Goal: Task Accomplishment & Management: Complete application form

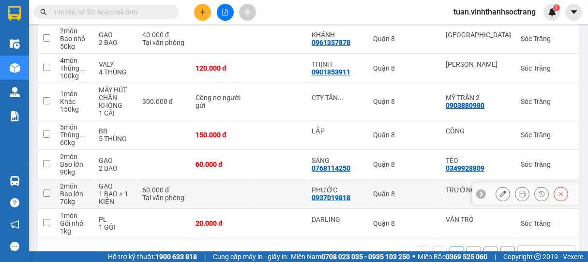
scroll to position [255, 0]
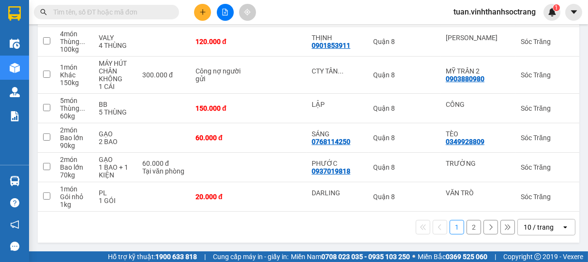
click at [527, 230] on div "10 / trang" at bounding box center [539, 228] width 30 height 10
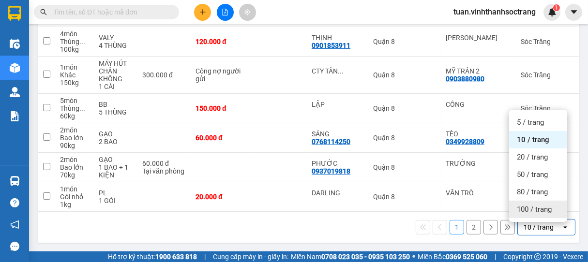
click at [525, 208] on span "100 / trang" at bounding box center [534, 210] width 35 height 10
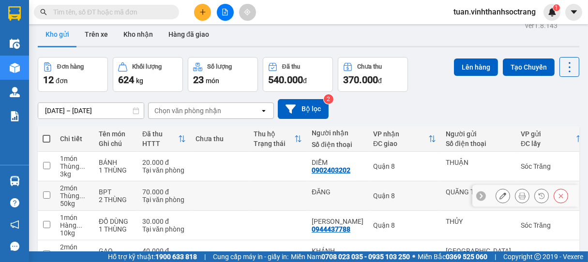
scroll to position [0, 0]
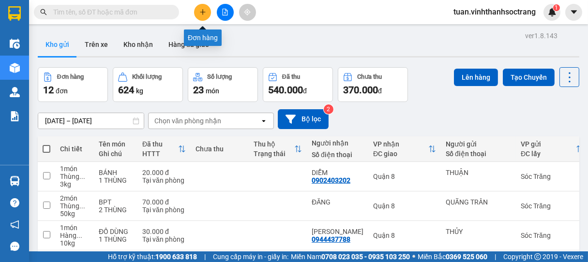
click at [201, 6] on button at bounding box center [202, 12] width 17 height 17
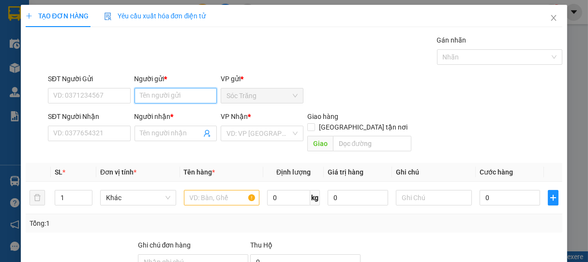
click at [182, 91] on input "Người gửi *" at bounding box center [176, 95] width 83 height 15
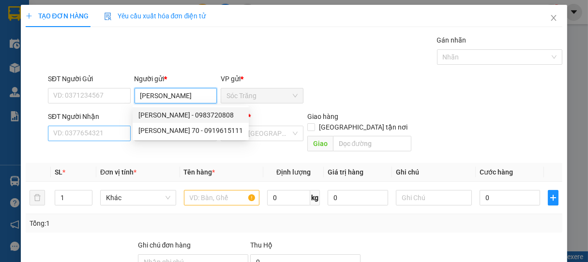
type input "[PERSON_NAME]"
click at [106, 130] on input "SĐT Người Nhận" at bounding box center [89, 133] width 83 height 15
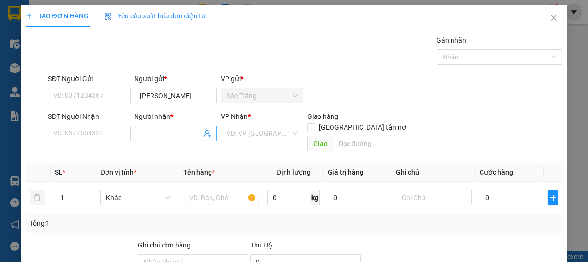
click at [155, 135] on input "Người nhận *" at bounding box center [170, 133] width 61 height 11
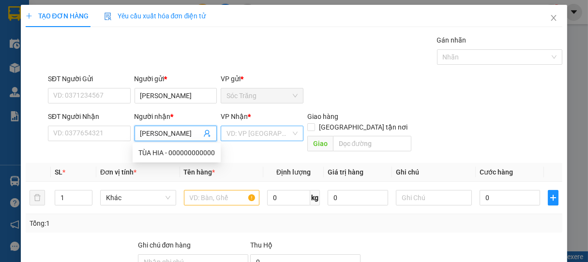
type input "[PERSON_NAME]"
click at [242, 135] on input "search" at bounding box center [258, 133] width 64 height 15
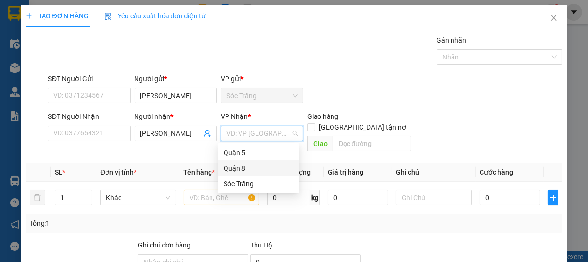
click at [238, 164] on div "Quận 8" at bounding box center [259, 168] width 70 height 11
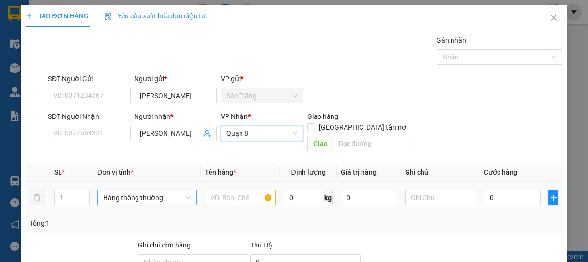
click at [134, 191] on span "Hàng thông thường" at bounding box center [147, 198] width 88 height 15
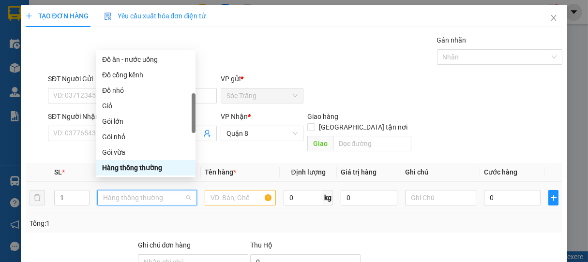
type input "G"
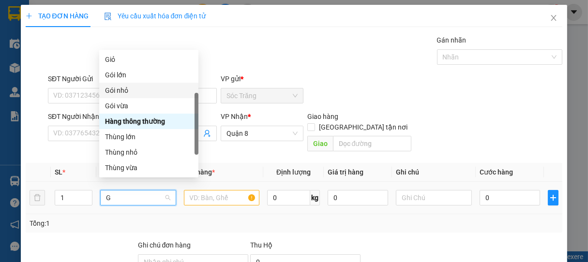
click at [121, 94] on div "Gói nhỏ" at bounding box center [149, 90] width 88 height 11
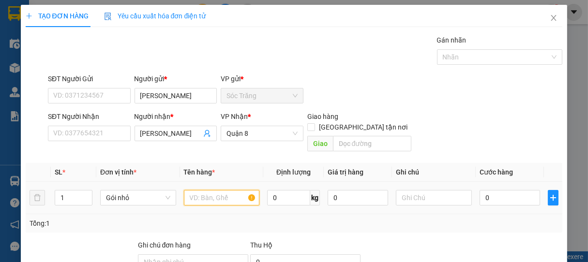
click at [223, 190] on input "text" at bounding box center [221, 197] width 75 height 15
type input "D"
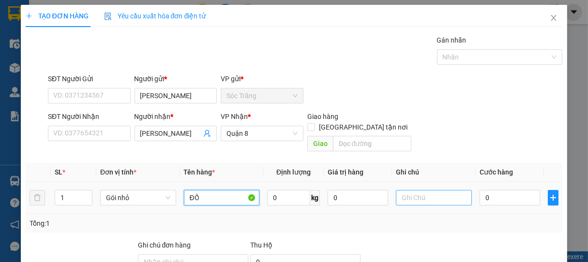
type input "ĐỒ"
click at [403, 190] on input "text" at bounding box center [433, 197] width 75 height 15
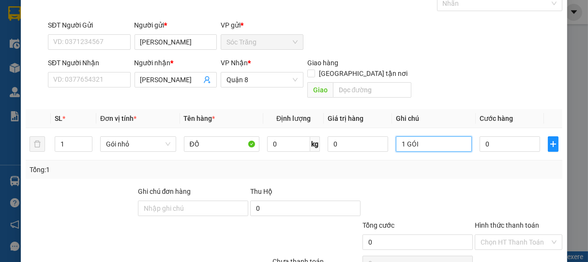
scroll to position [95, 0]
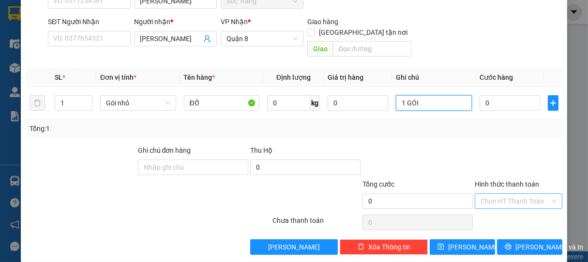
type input "1 GÓI"
click at [498, 194] on input "Hình thức thanh toán" at bounding box center [515, 201] width 70 height 15
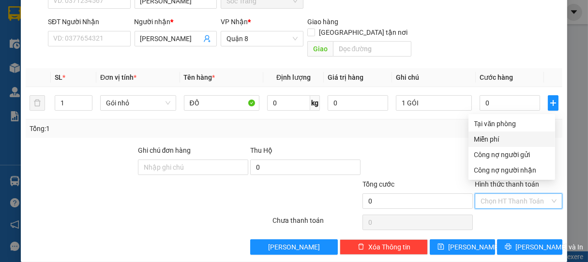
click at [495, 143] on div "Miễn phí" at bounding box center [511, 139] width 75 height 11
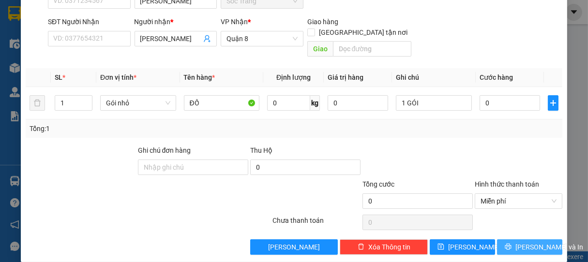
click at [525, 242] on span "[PERSON_NAME] và In" at bounding box center [549, 247] width 68 height 11
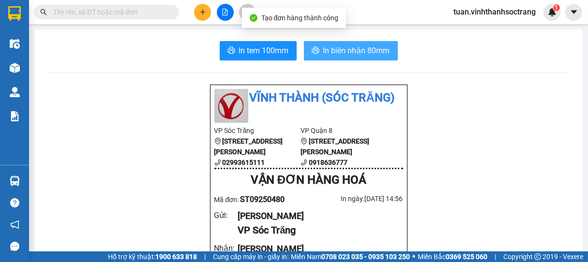
click at [348, 51] on span "In biên nhận 80mm" at bounding box center [356, 51] width 67 height 12
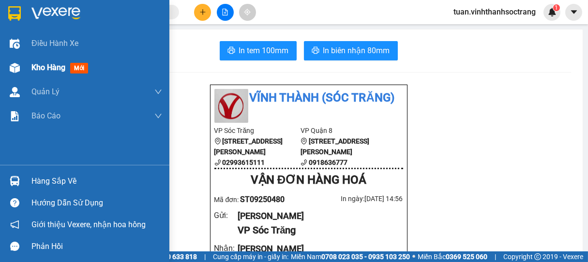
click at [37, 64] on span "Kho hàng" at bounding box center [48, 67] width 34 height 9
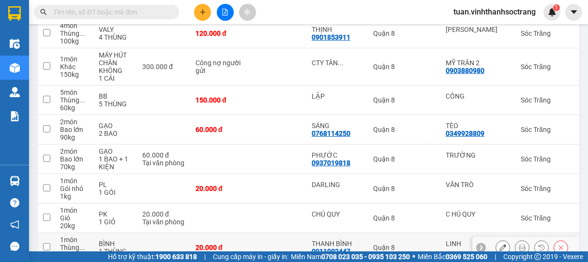
scroll to position [283, 0]
